Goal: Task Accomplishment & Management: Manage account settings

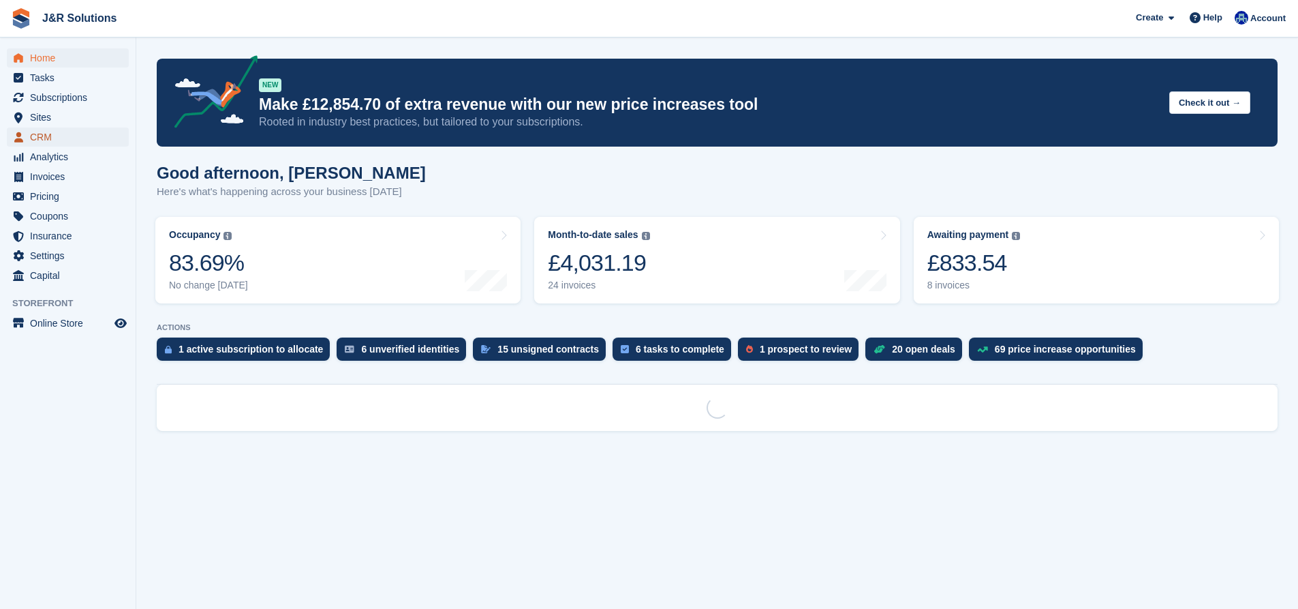
click at [52, 129] on span "CRM" at bounding box center [71, 136] width 82 height 19
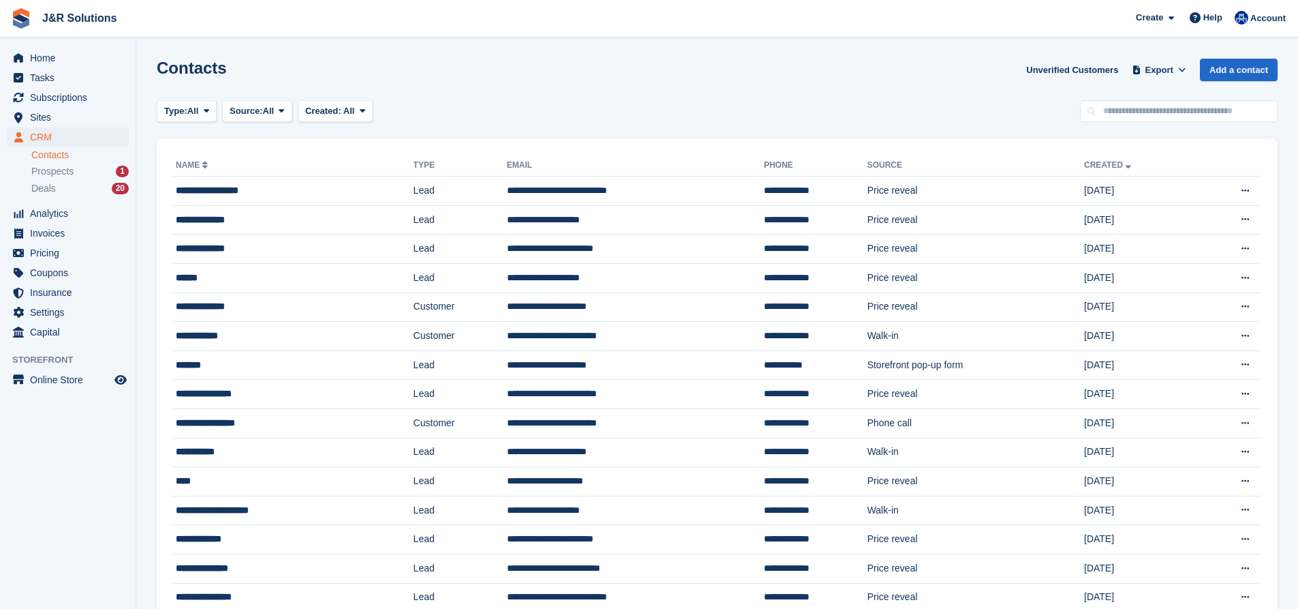
click at [71, 179] on li "Prospects 1" at bounding box center [83, 172] width 104 height 16
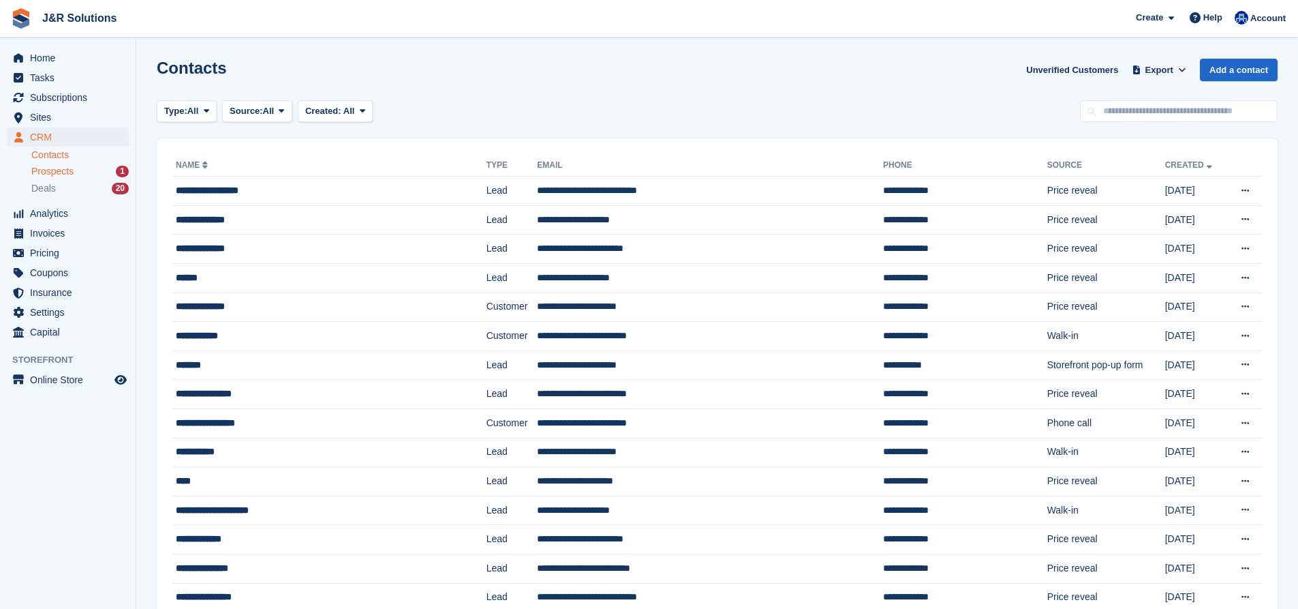
click at [75, 168] on div "Prospects 1" at bounding box center [79, 171] width 97 height 13
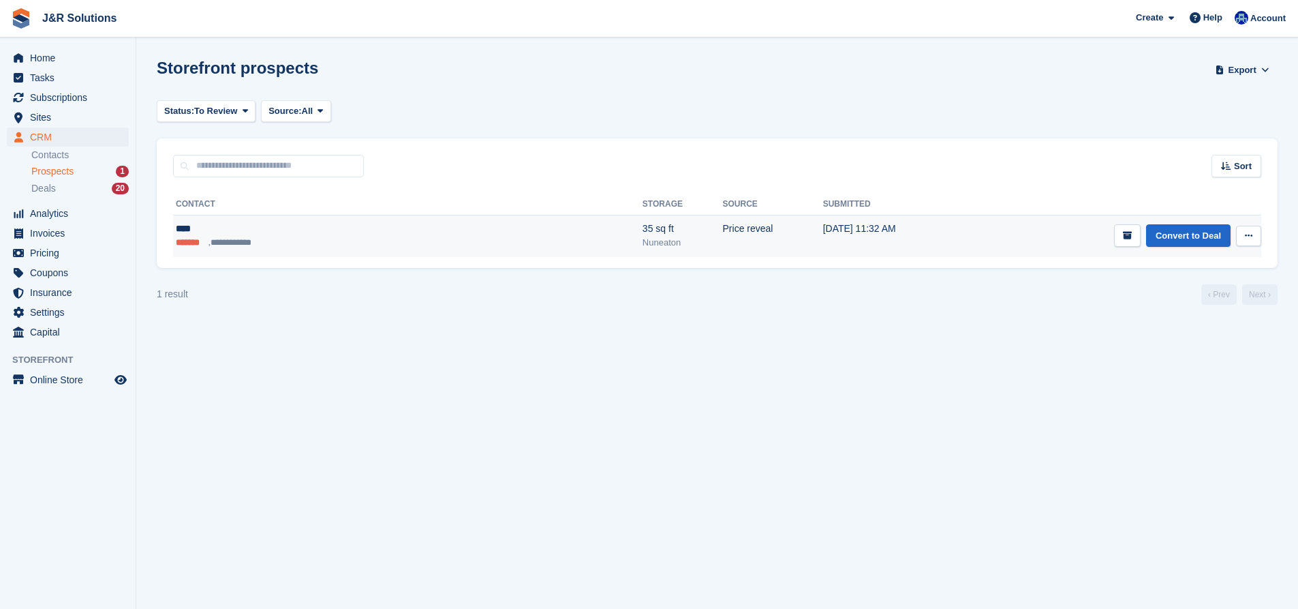
click at [211, 244] on li "**********" at bounding box center [233, 243] width 49 height 14
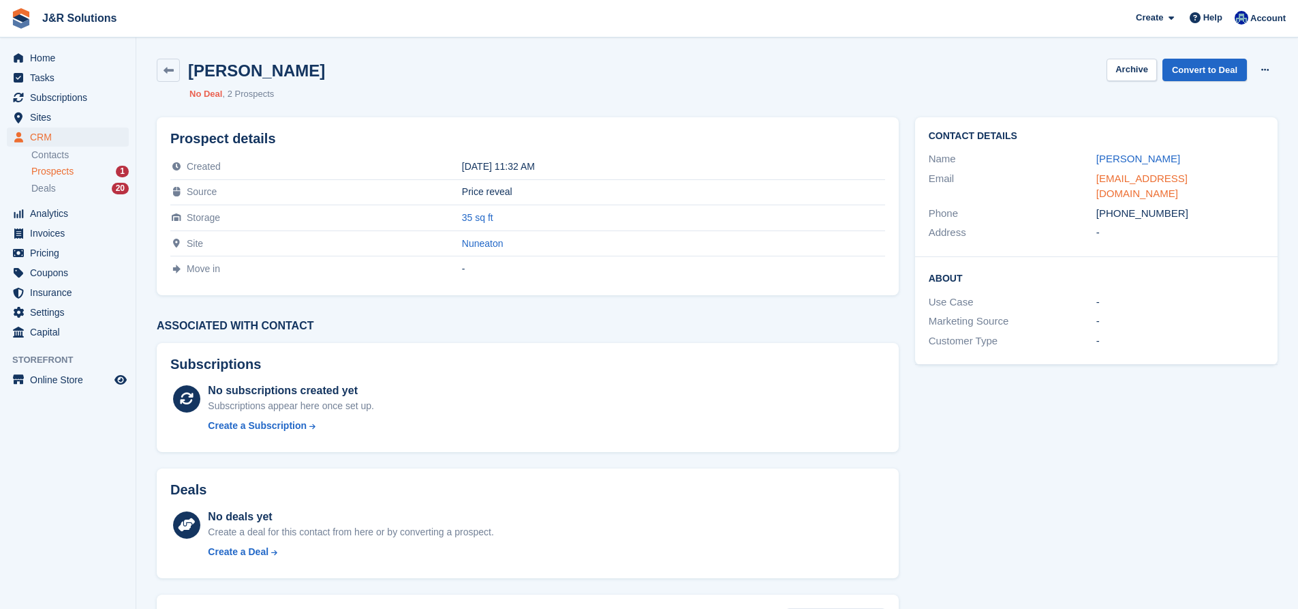
click at [1107, 176] on link "mayson6113@outlook.com" at bounding box center [1141, 185] width 91 height 27
click at [1233, 69] on link "Convert to Deal" at bounding box center [1205, 70] width 84 height 22
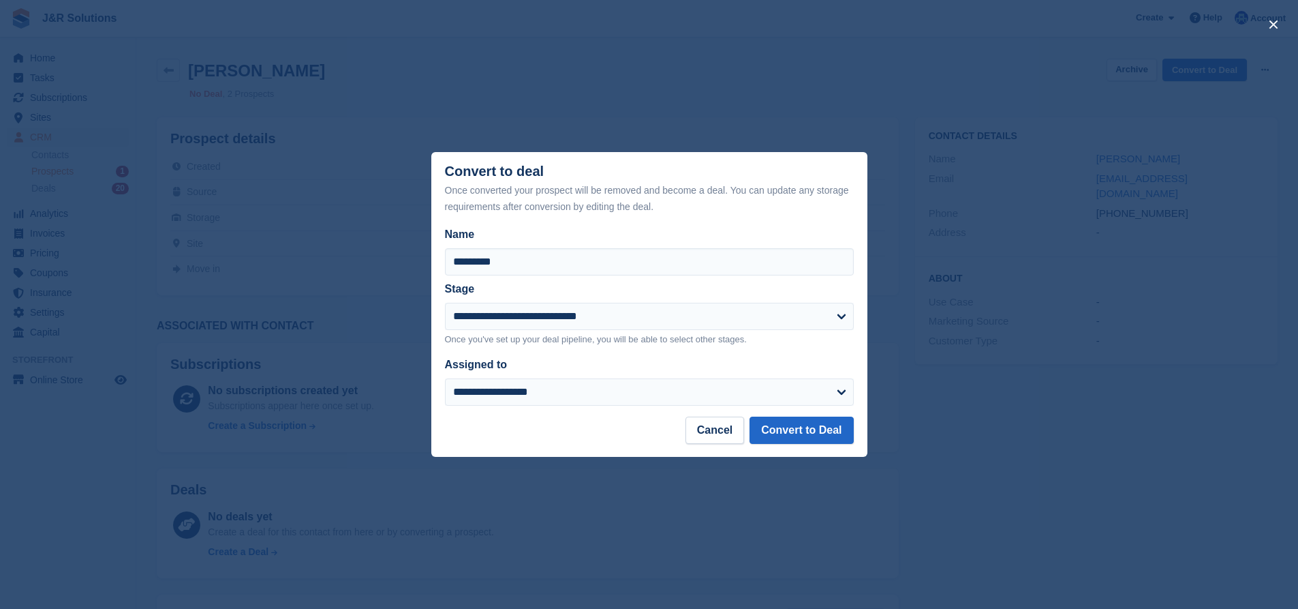
click at [646, 369] on div "Assigned to" at bounding box center [641, 364] width 392 height 16
click at [644, 405] on select "**********" at bounding box center [649, 391] width 409 height 27
select select "****"
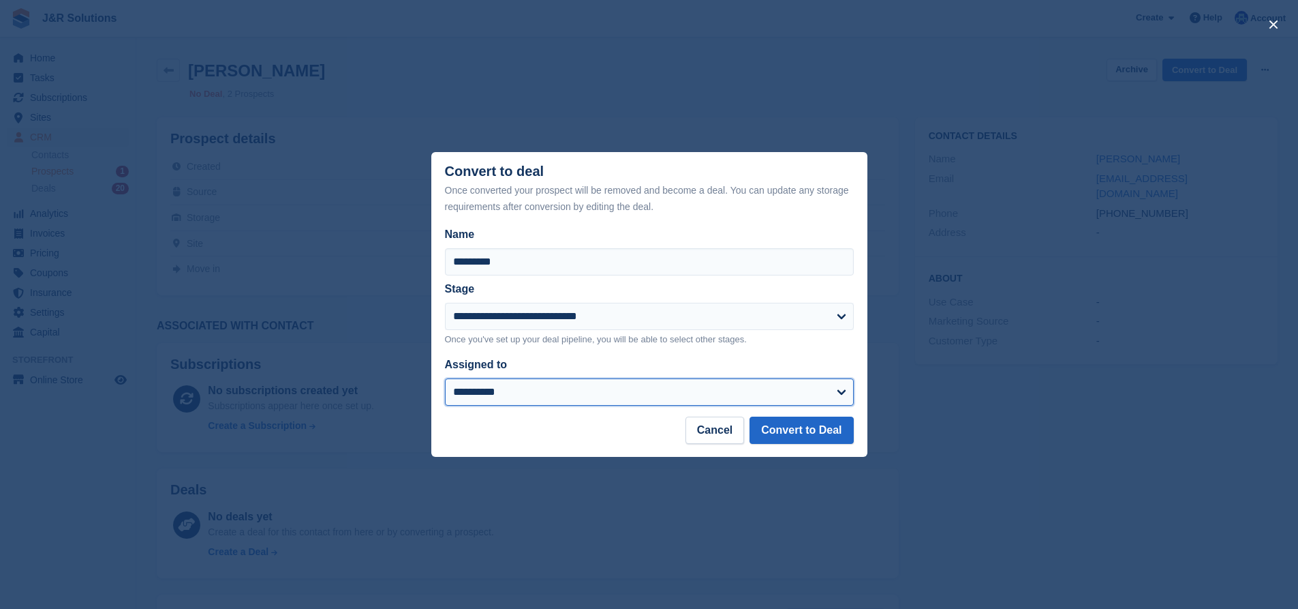
click at [445, 380] on select "**********" at bounding box center [649, 391] width 409 height 27
click at [834, 433] on button "Convert to Deal" at bounding box center [802, 429] width 104 height 27
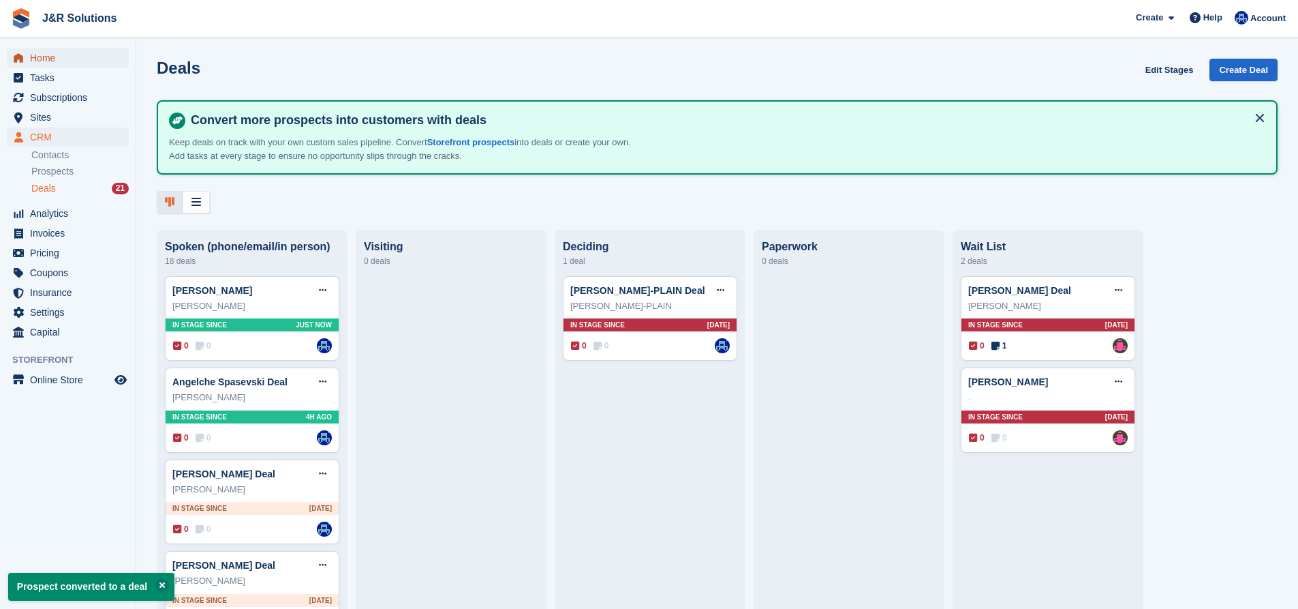
click at [64, 60] on span "Home" at bounding box center [71, 57] width 82 height 19
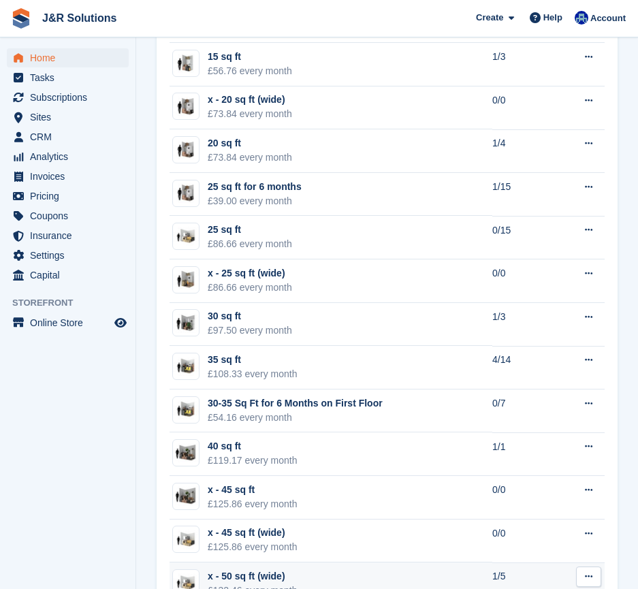
scroll to position [1352, 0]
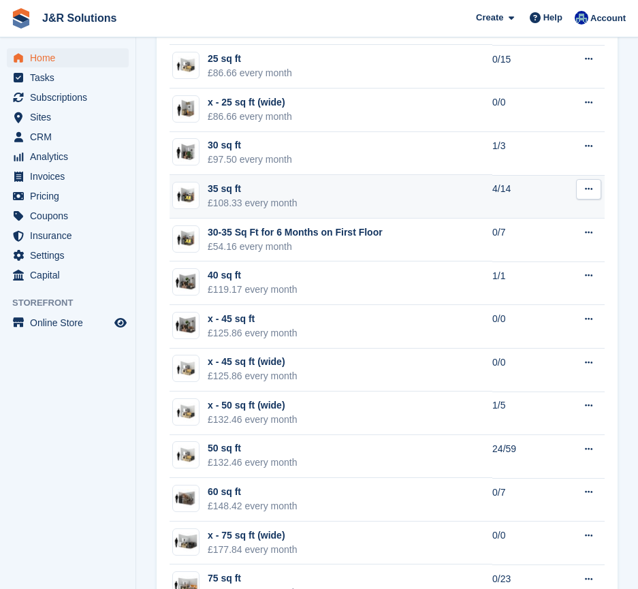
click at [361, 187] on td "35 sq ft £108.33 every month" at bounding box center [331, 197] width 323 height 44
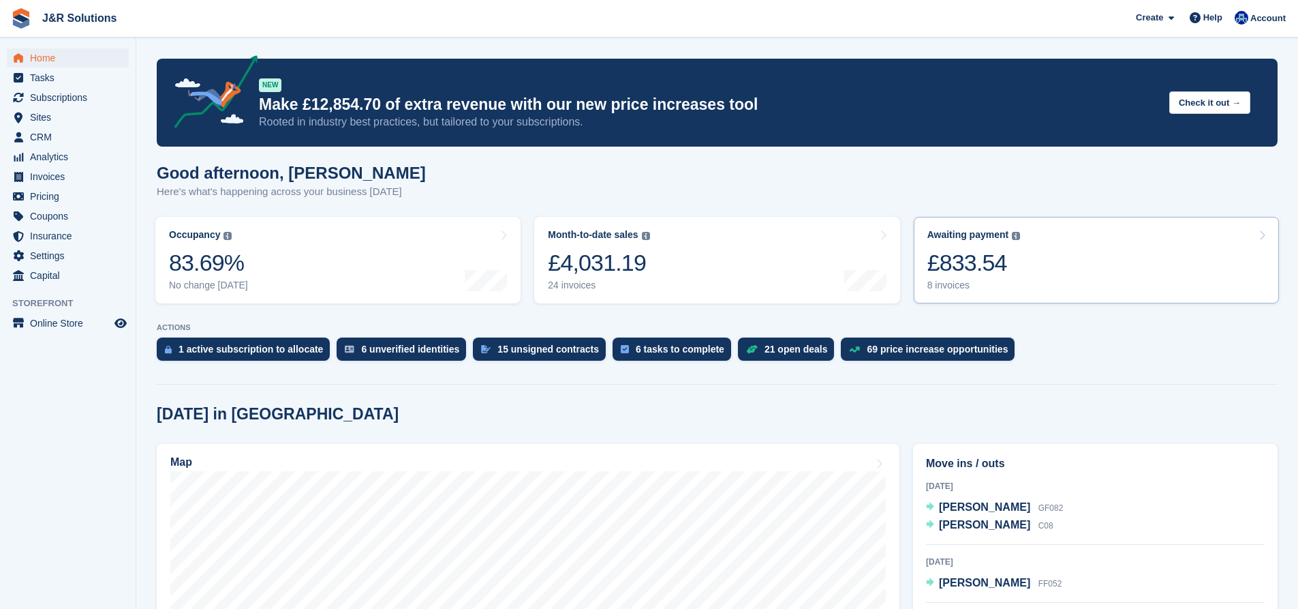
click at [1028, 271] on link "Awaiting payment The total outstanding balance on all open invoices. £833.54 8 …" at bounding box center [1096, 260] width 365 height 87
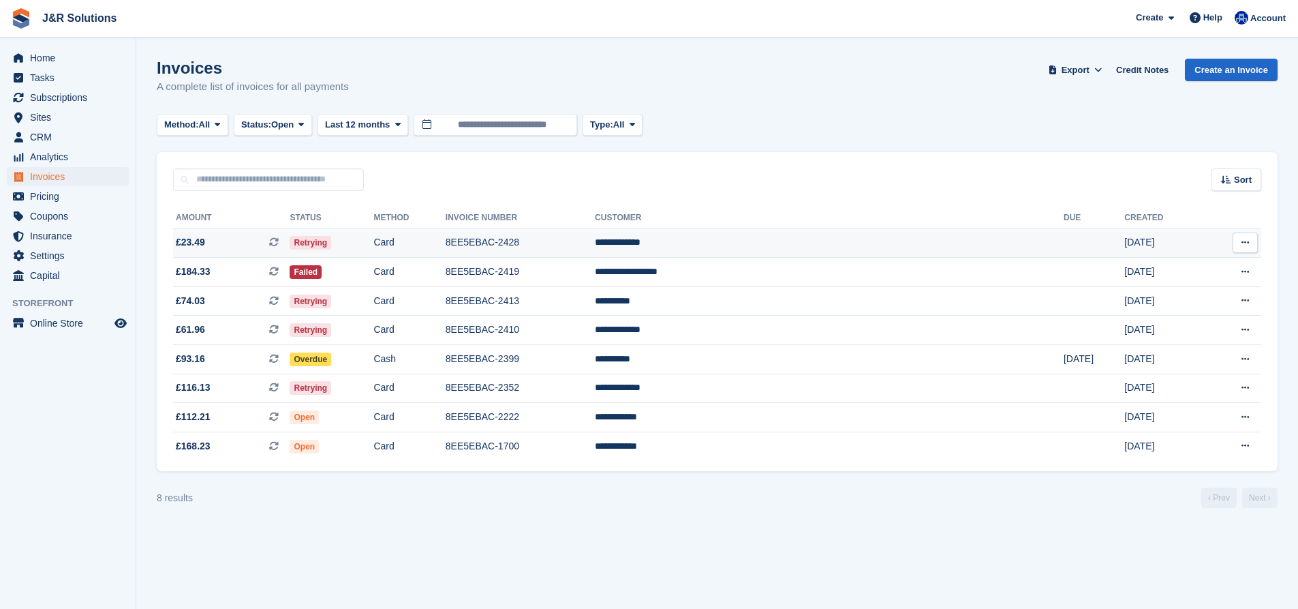
click at [595, 254] on td "8EE5EBAC-2428" at bounding box center [520, 242] width 149 height 29
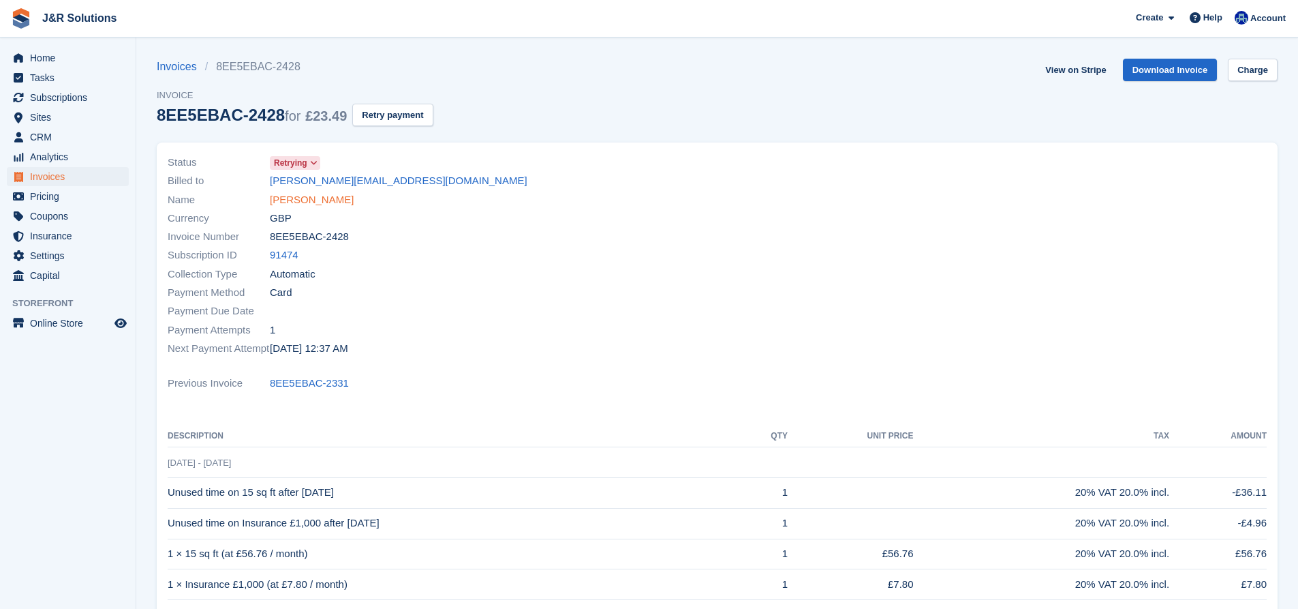
click at [302, 202] on link "Damien Bourne" at bounding box center [312, 200] width 84 height 16
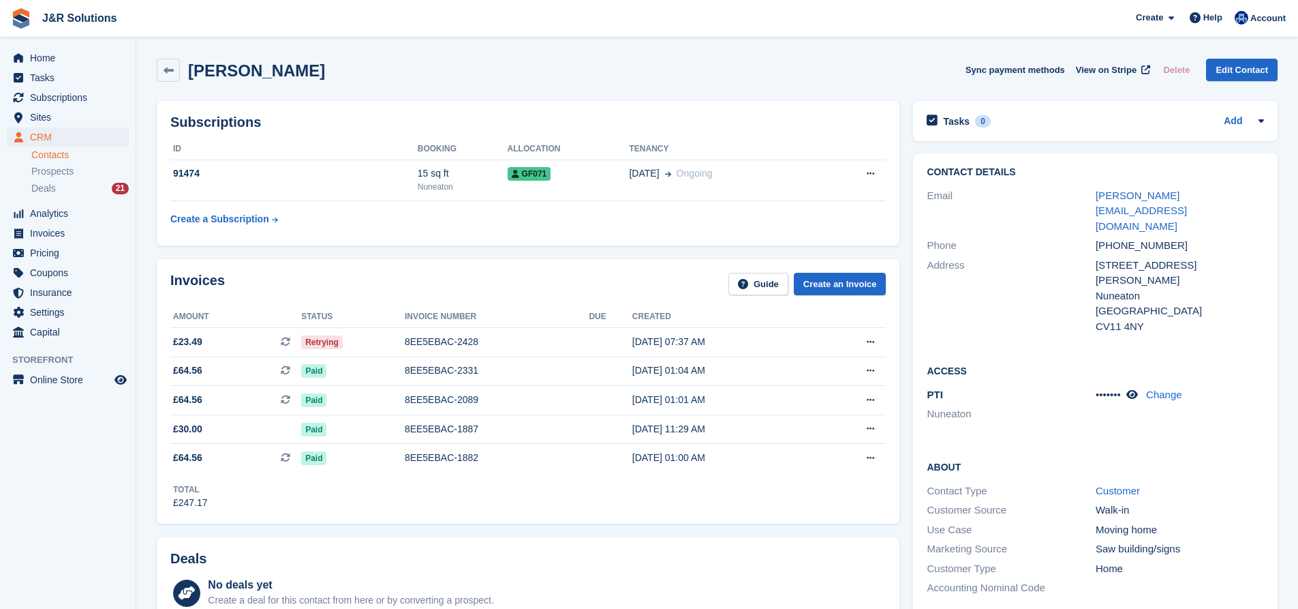
click at [707, 78] on div "Damien Bourne Sync payment methods View on Stripe Delete Edit Contact" at bounding box center [717, 70] width 1121 height 23
click at [1148, 197] on link "damienbourne@live.co.uk" at bounding box center [1141, 210] width 91 height 42
drag, startPoint x: 842, startPoint y: 93, endPoint x: 809, endPoint y: 105, distance: 35.6
click at [598, 85] on div "Damien Bourne Sync payment methods View on Stripe Delete Edit Contact" at bounding box center [717, 73] width 1135 height 42
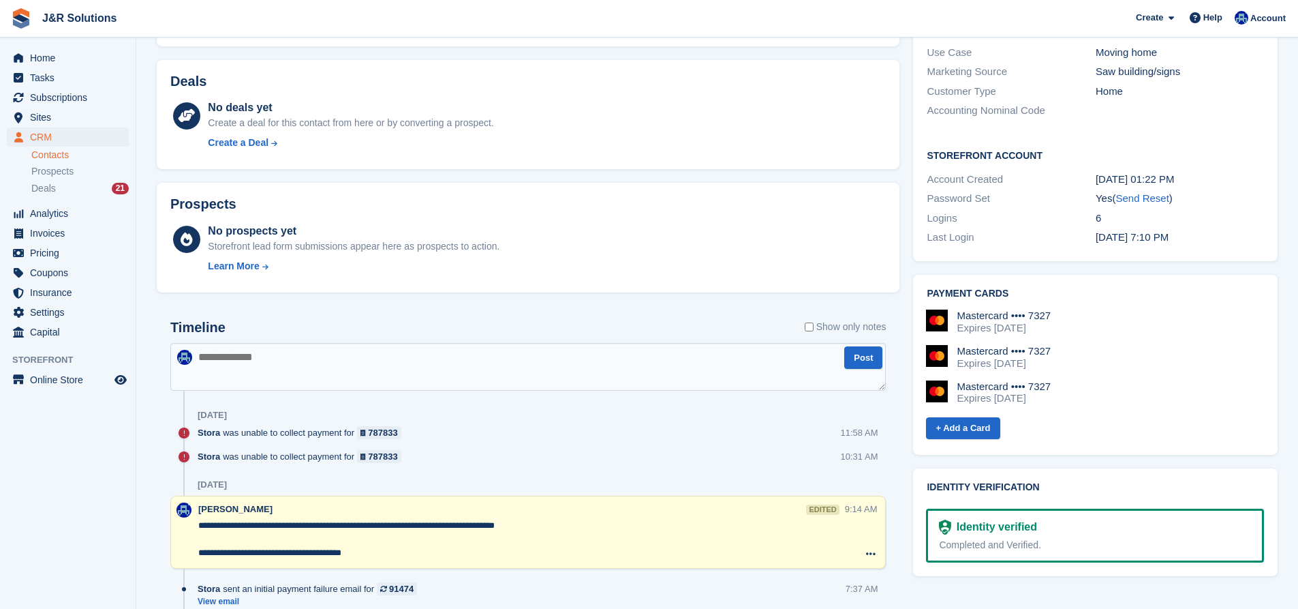
scroll to position [545, 0]
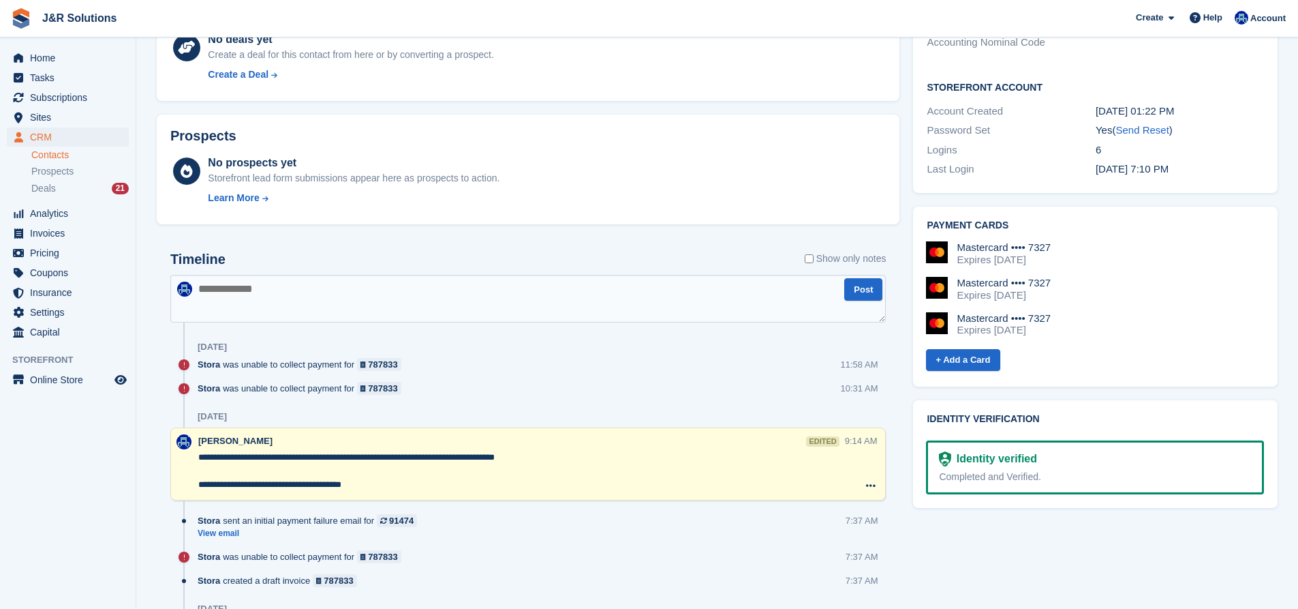
click at [450, 292] on textarea at bounding box center [527, 299] width 715 height 48
paste textarea "**********"
type textarea "**********"
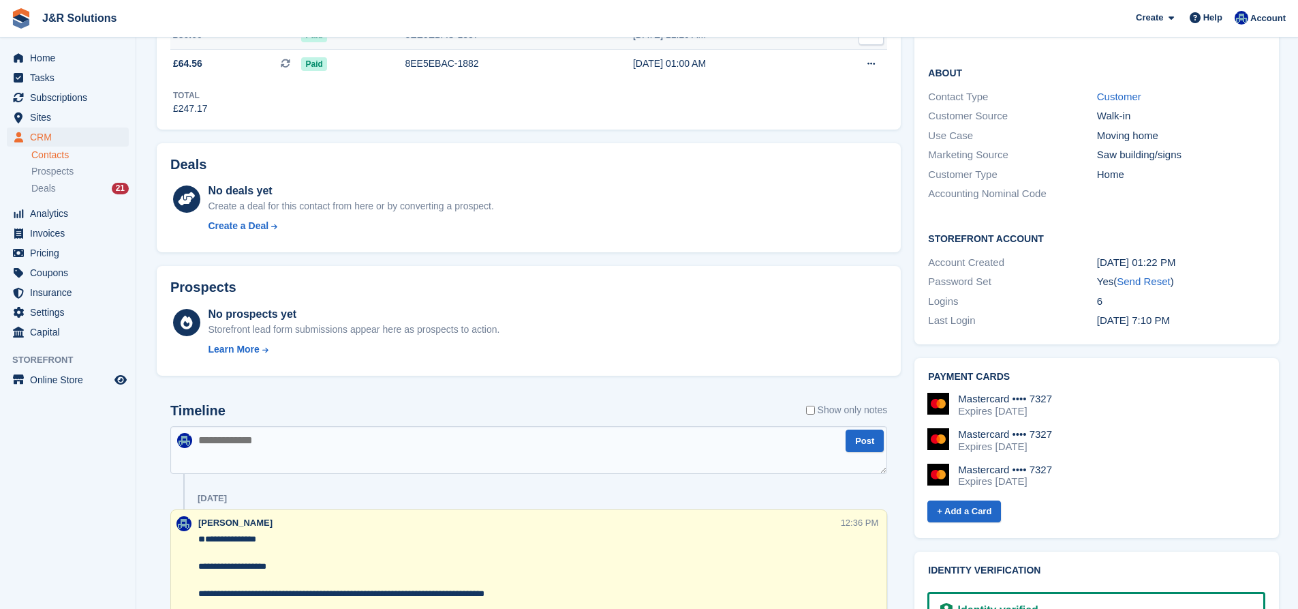
scroll to position [204, 0]
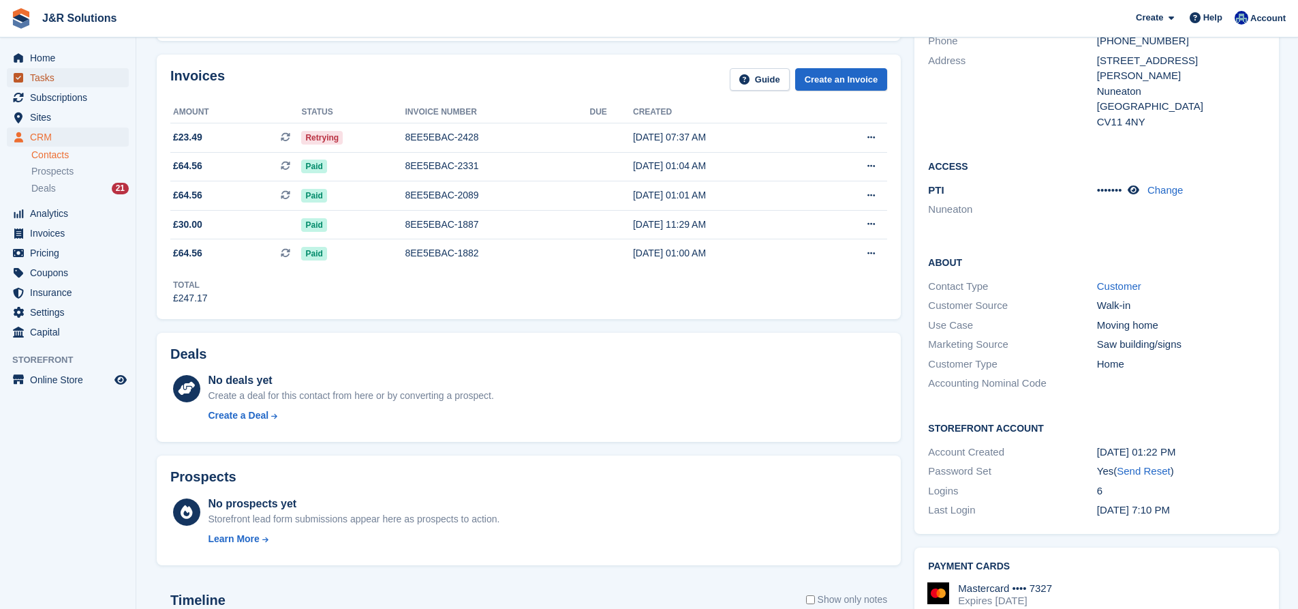
click at [58, 68] on span "Tasks" at bounding box center [71, 77] width 82 height 19
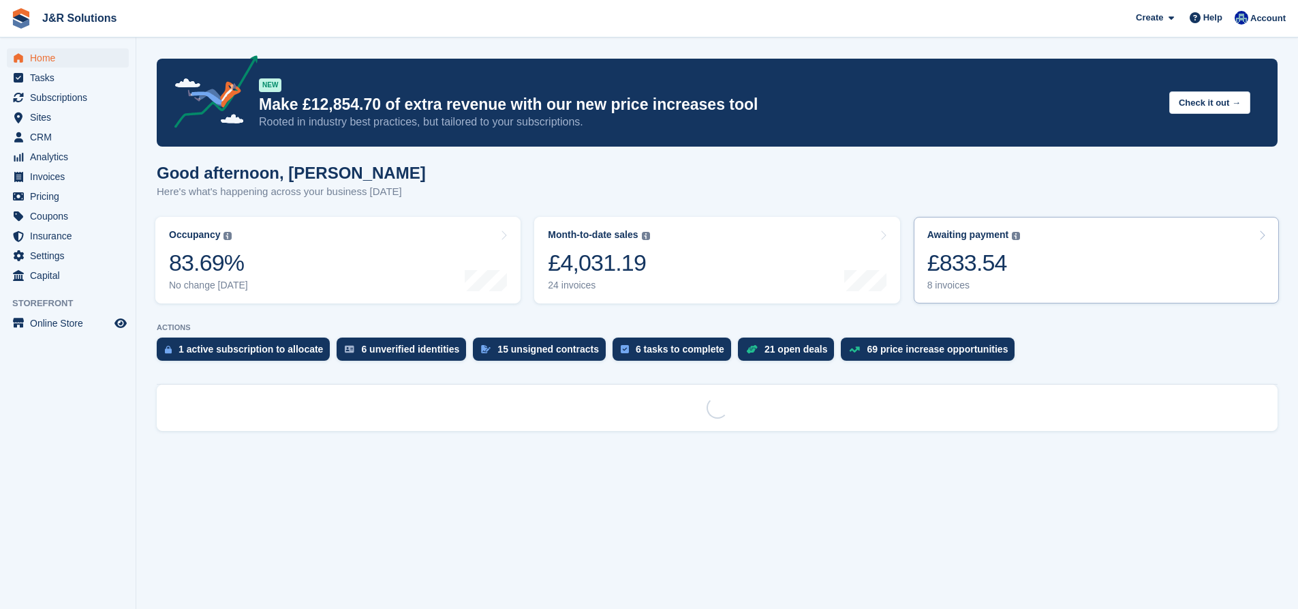
click at [1118, 279] on link "Awaiting payment The total outstanding balance on all open invoices. £833.54 8 …" at bounding box center [1096, 260] width 365 height 87
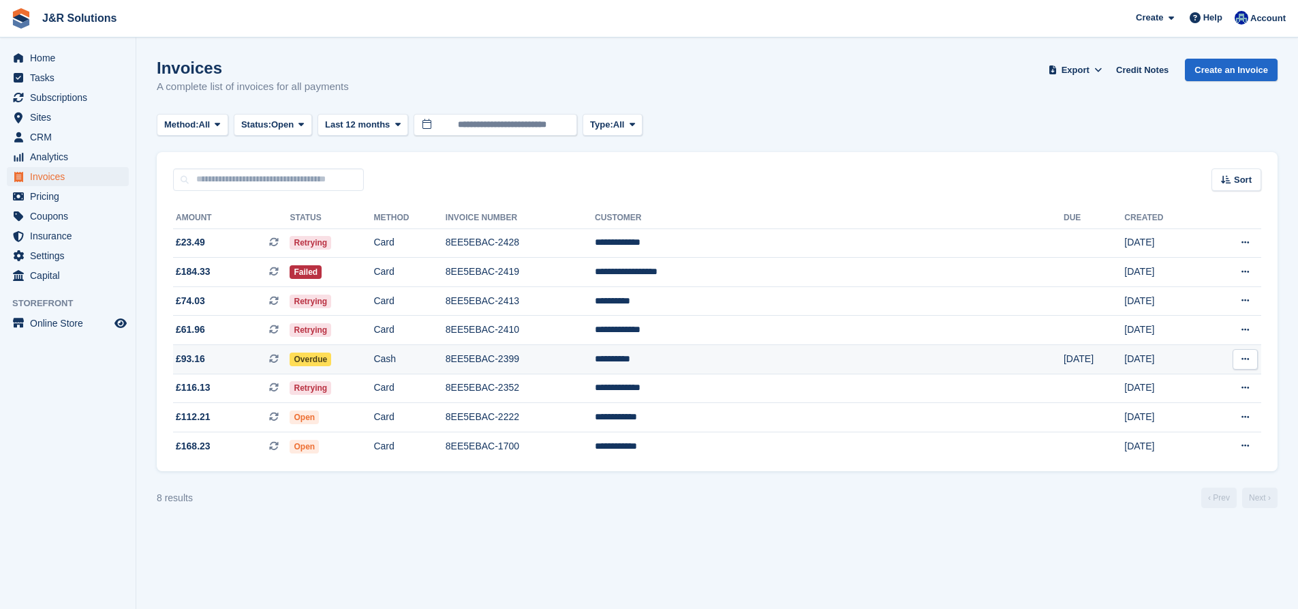
click at [595, 371] on td "8EE5EBAC-2399" at bounding box center [520, 359] width 149 height 29
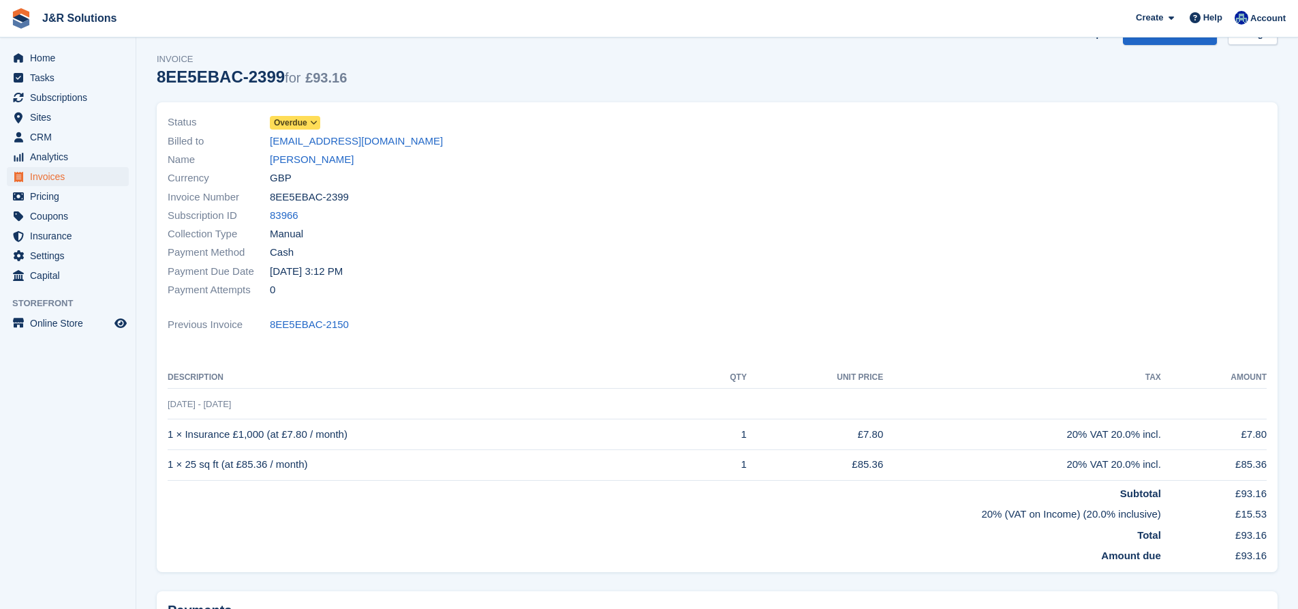
scroll to position [68, 0]
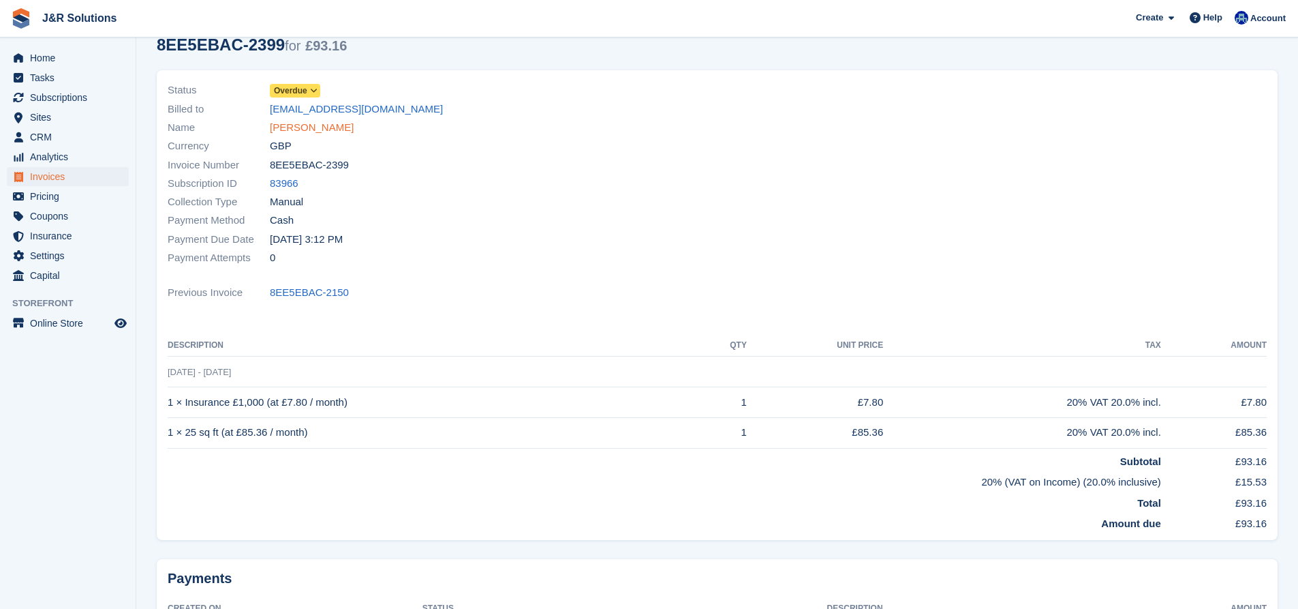
click at [299, 132] on link "Lexy Mpofu" at bounding box center [312, 128] width 84 height 16
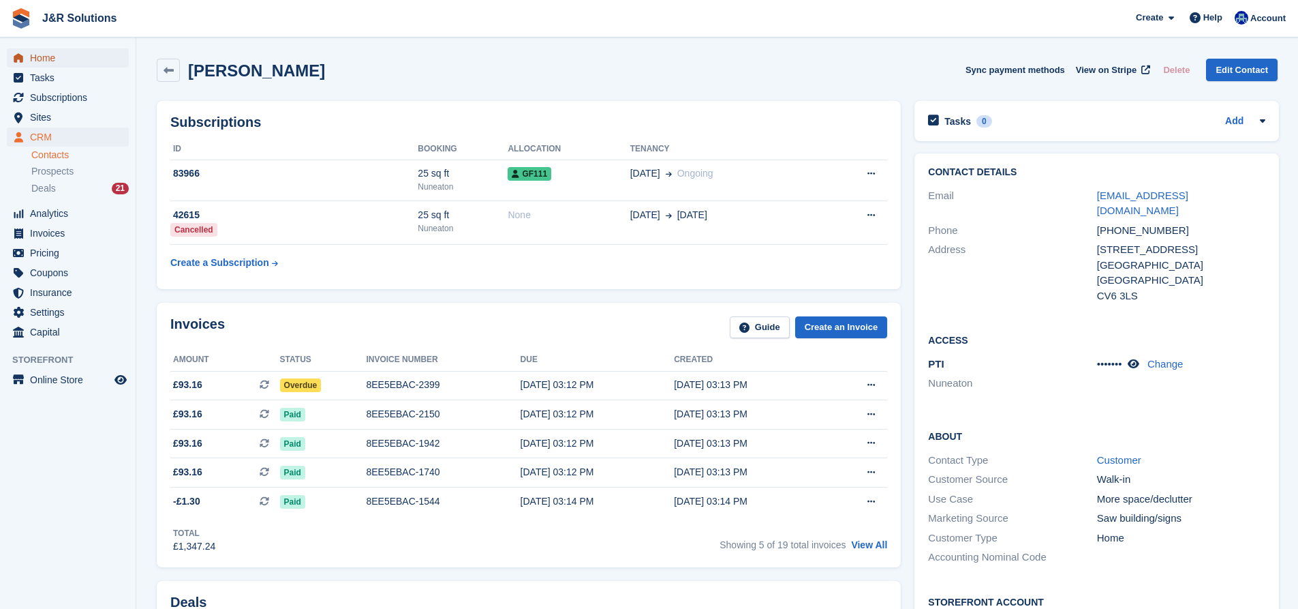
click at [89, 59] on span "Home" at bounding box center [71, 57] width 82 height 19
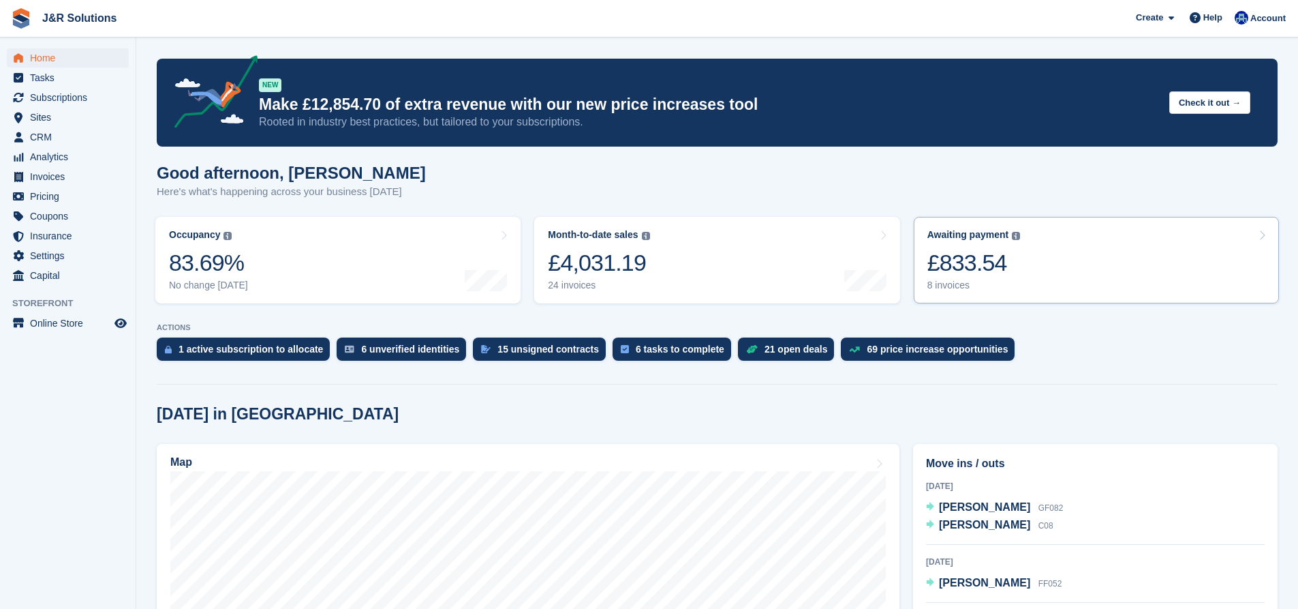
scroll to position [68, 0]
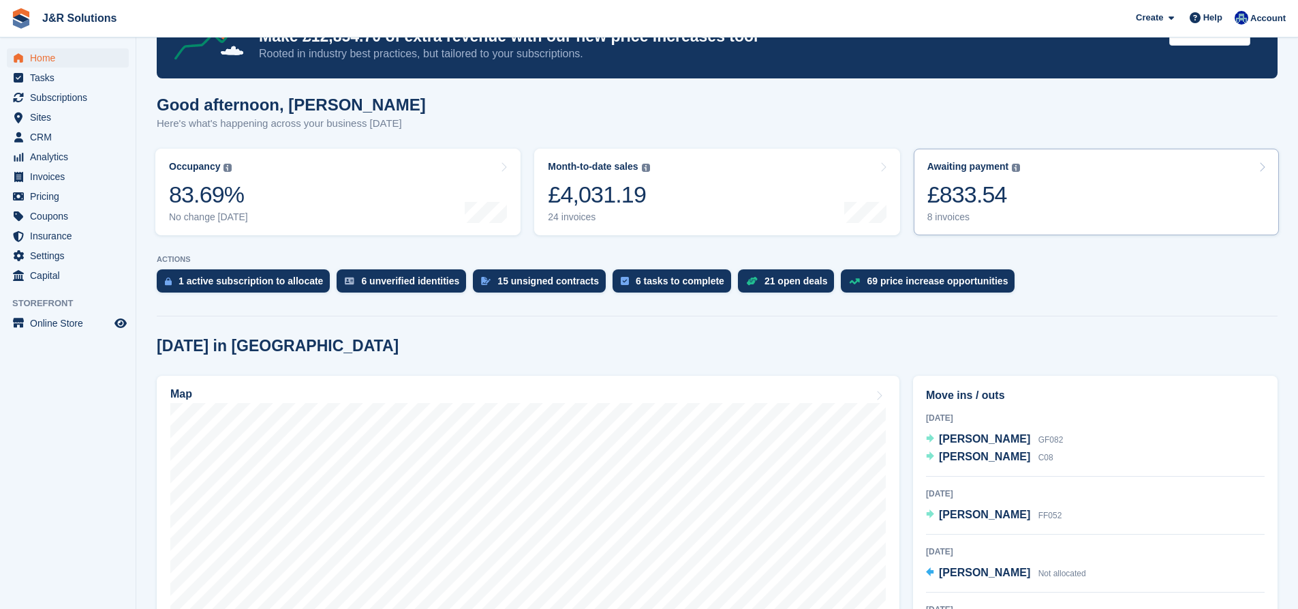
click at [1019, 176] on link "Awaiting payment The total outstanding balance on all open invoices. £833.54 8 …" at bounding box center [1096, 192] width 365 height 87
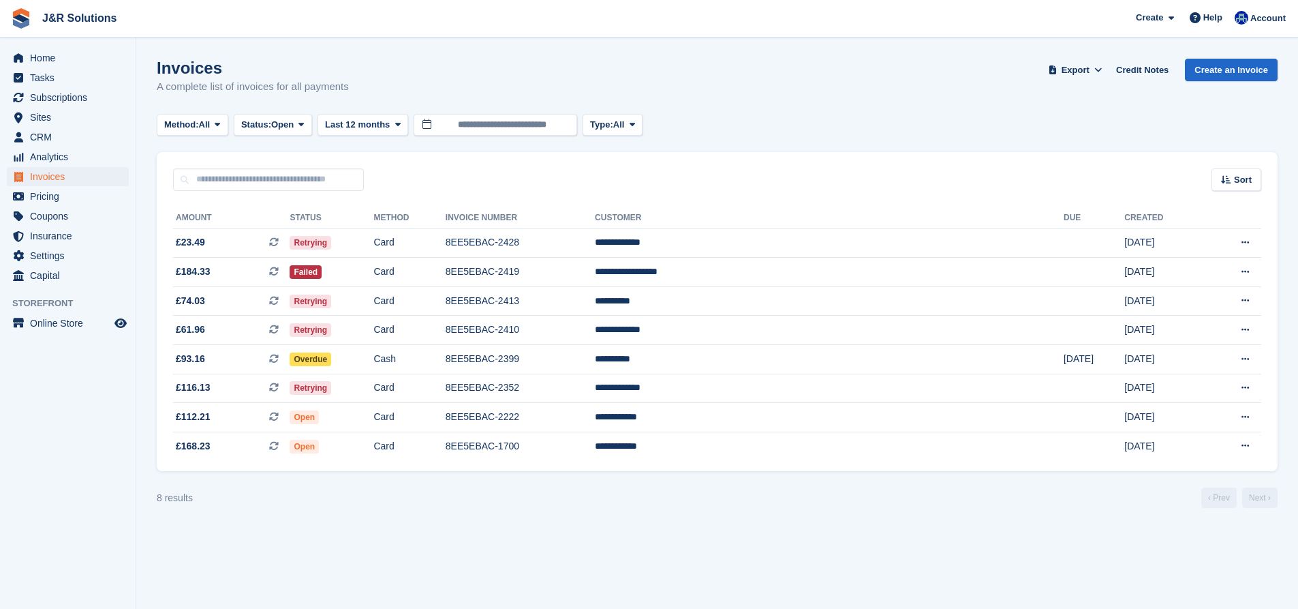
click at [804, 145] on turbo-frame "Invoices A complete list of invoices for all payments Export Export Invoices Ex…" at bounding box center [717, 283] width 1121 height 449
click at [45, 50] on span "Home" at bounding box center [71, 57] width 82 height 19
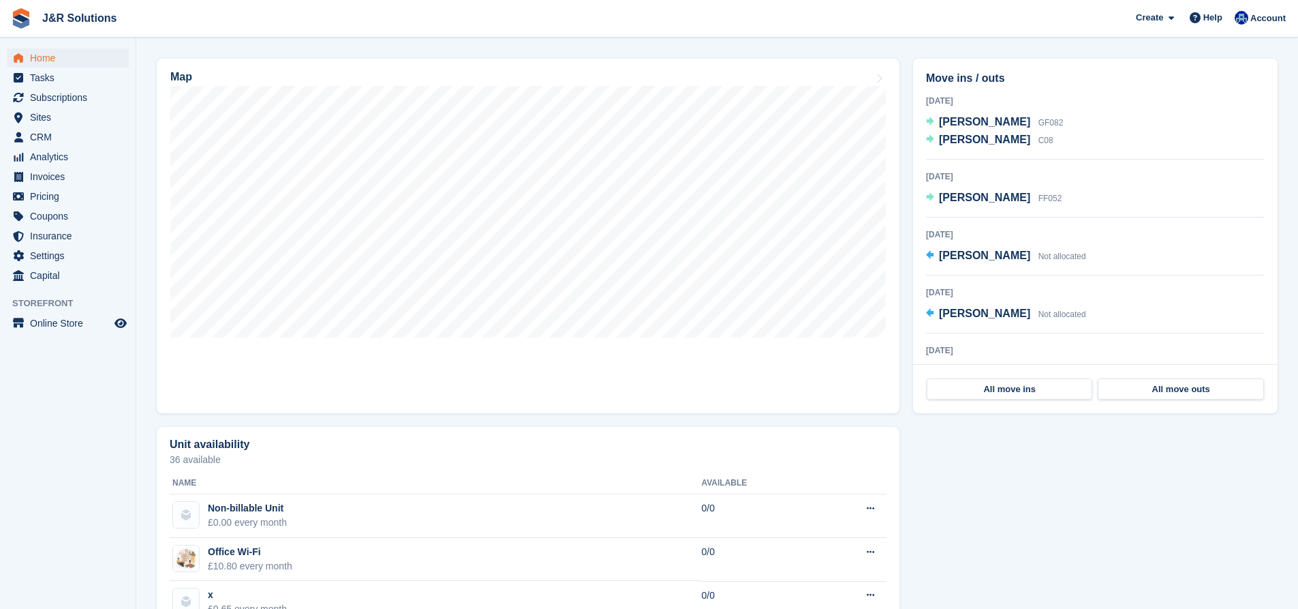
scroll to position [341, 0]
